Goal: Find specific page/section: Find specific page/section

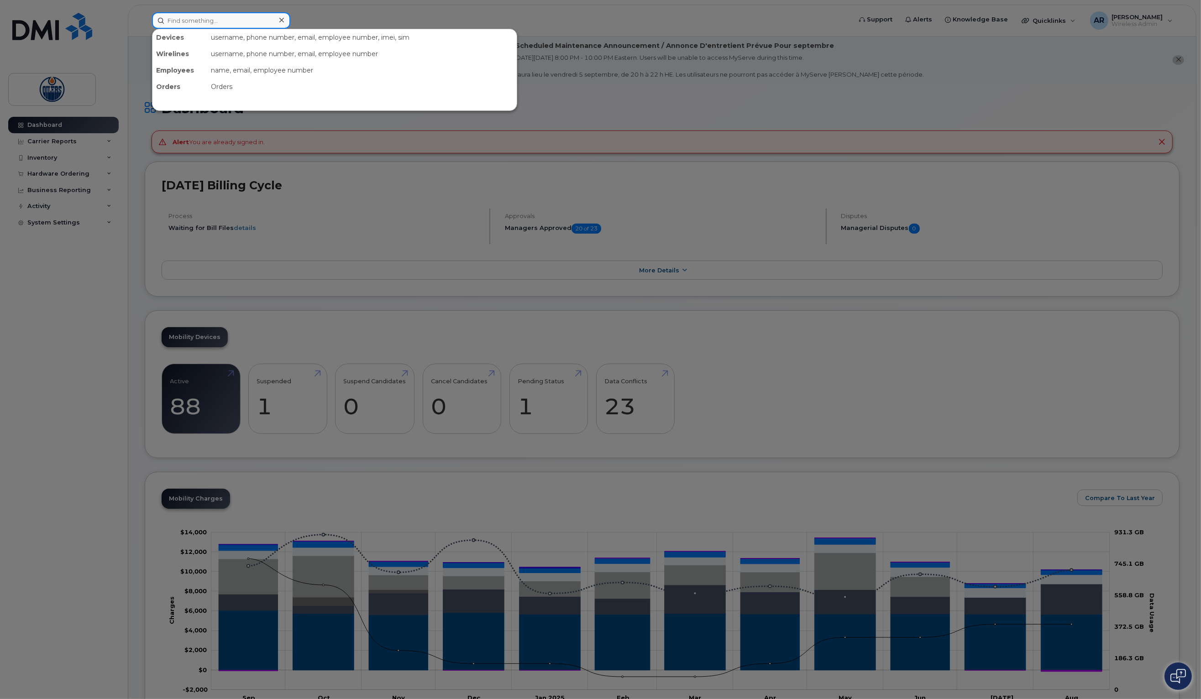
click at [206, 20] on input at bounding box center [221, 20] width 138 height 16
type input "peter"
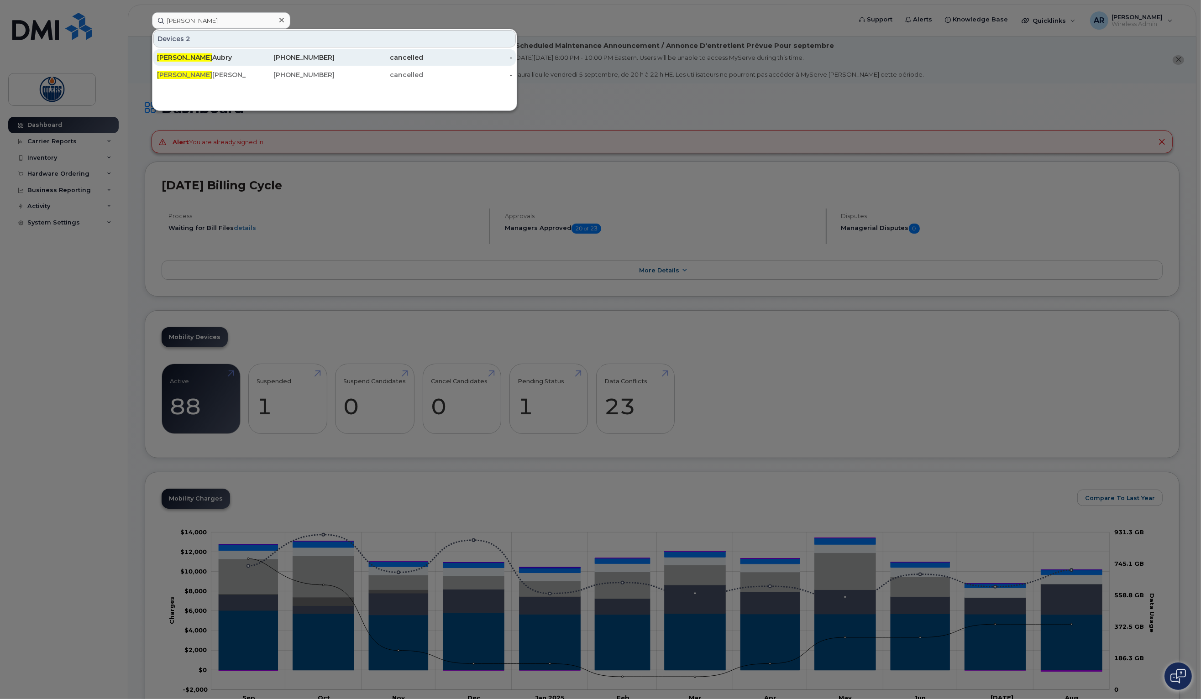
click at [168, 54] on span "Peter" at bounding box center [184, 57] width 55 height 8
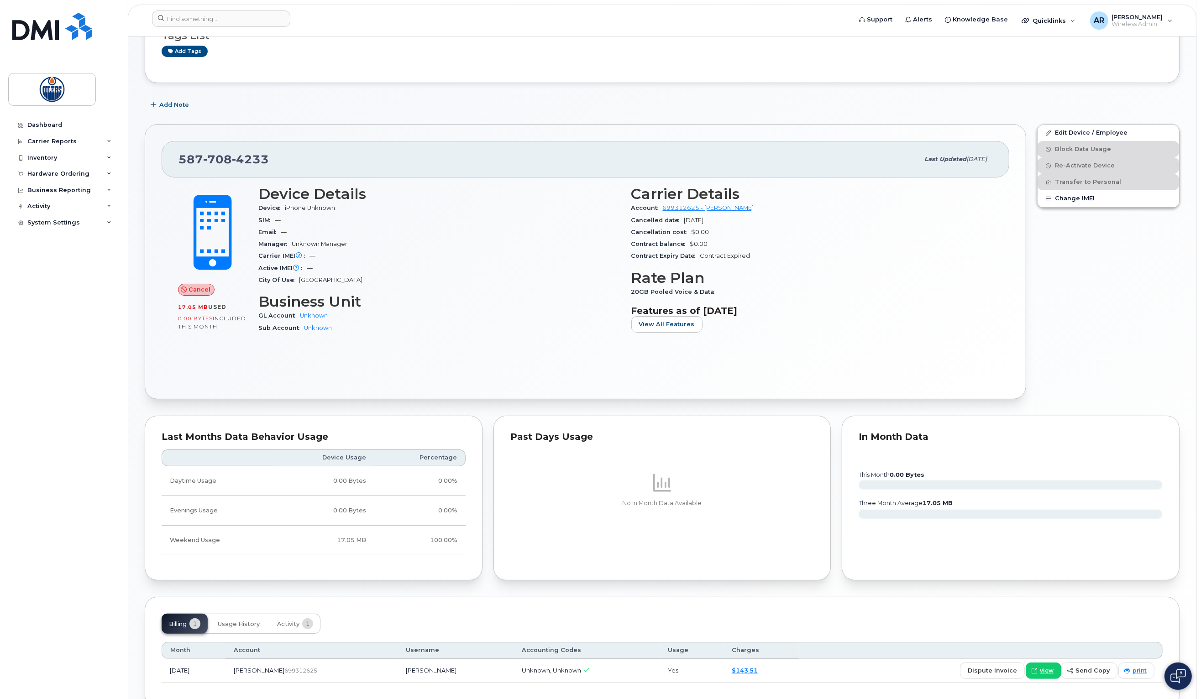
scroll to position [124, 0]
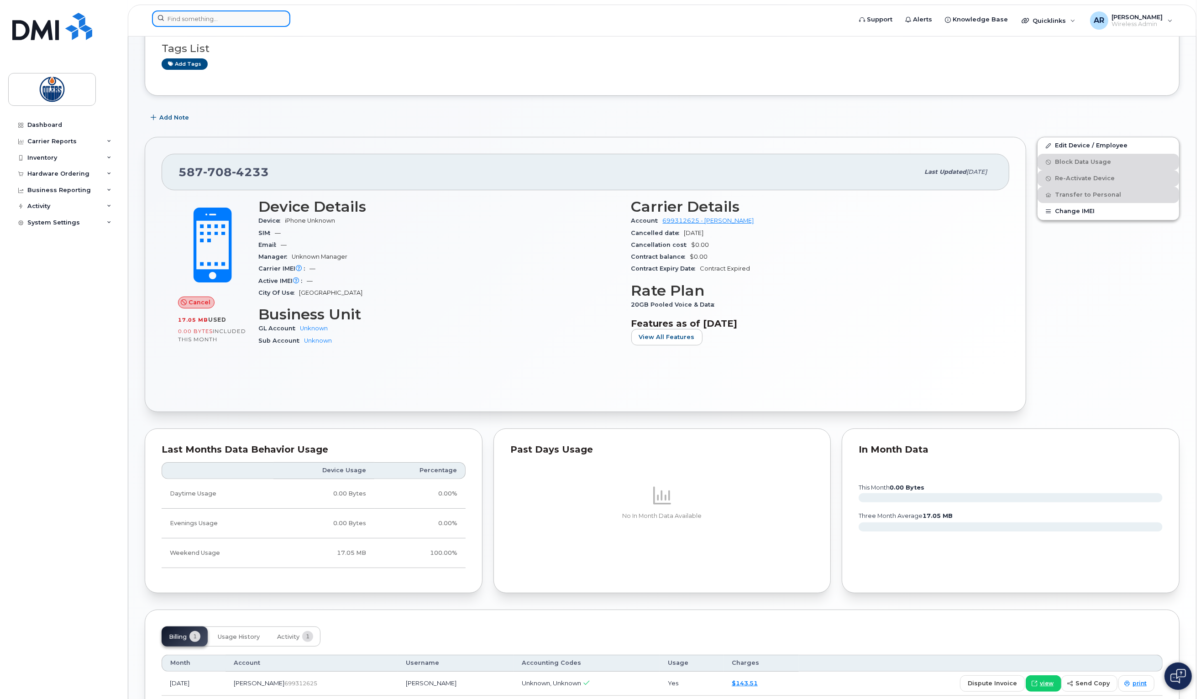
click at [224, 20] on input at bounding box center [221, 18] width 138 height 16
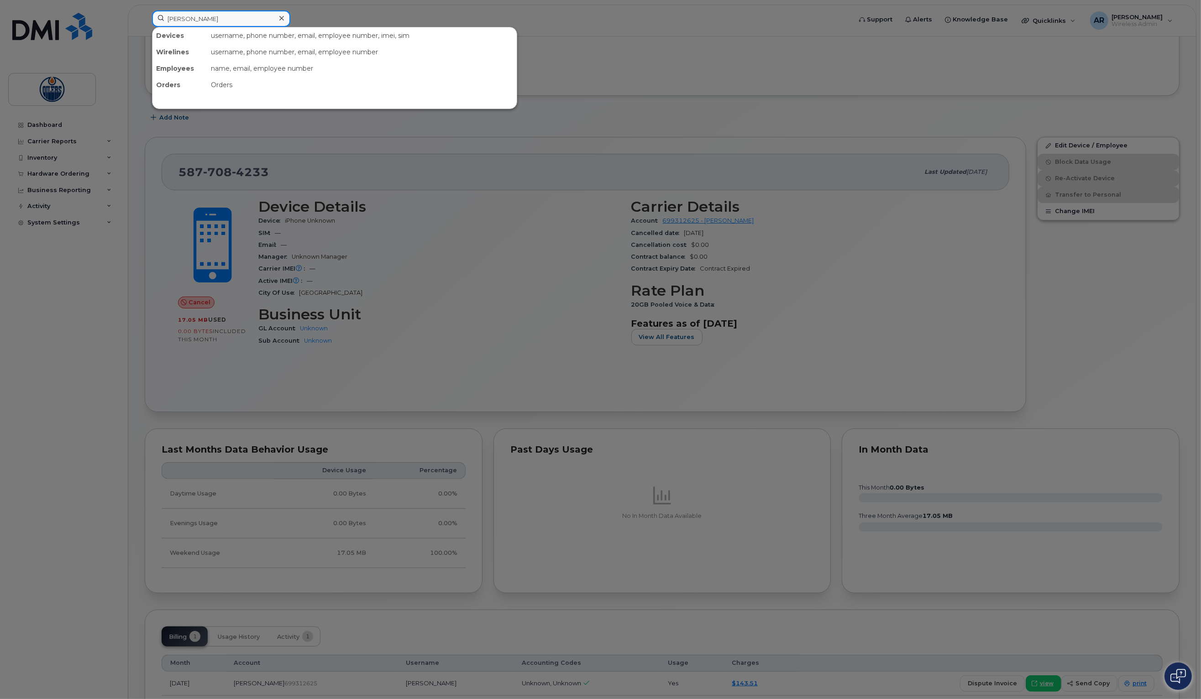
type input "Ryan"
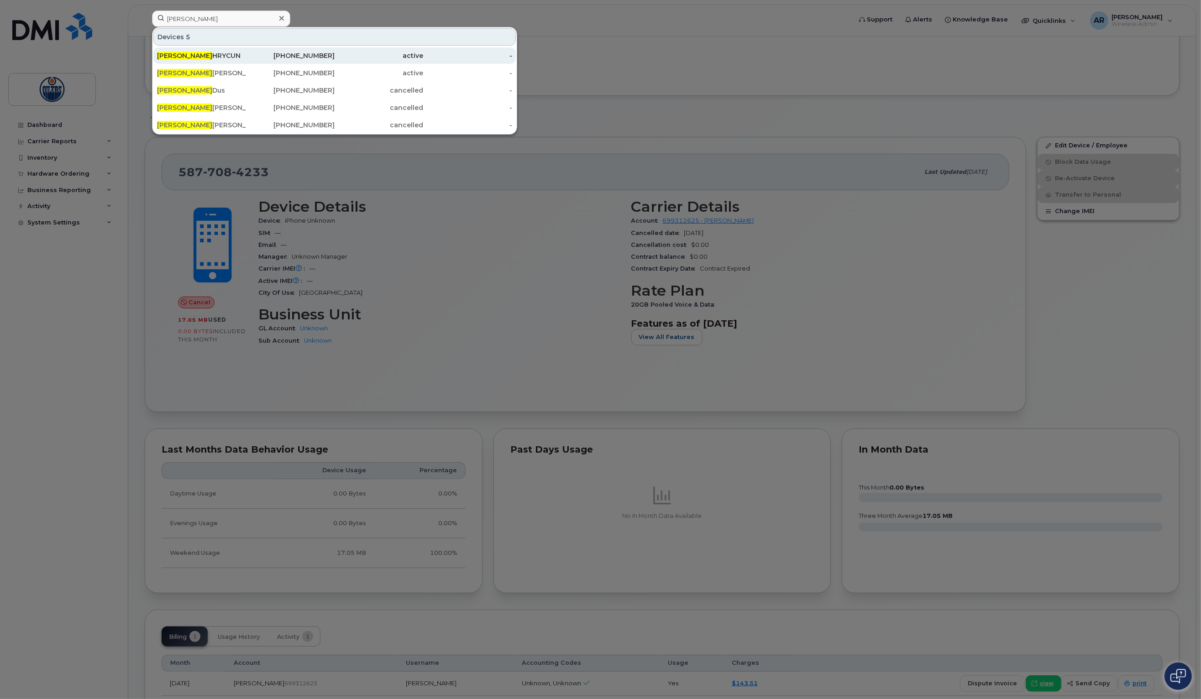
click at [218, 56] on div "RYAN HRYCUN" at bounding box center [201, 55] width 89 height 9
